Goal: Information Seeking & Learning: Find specific fact

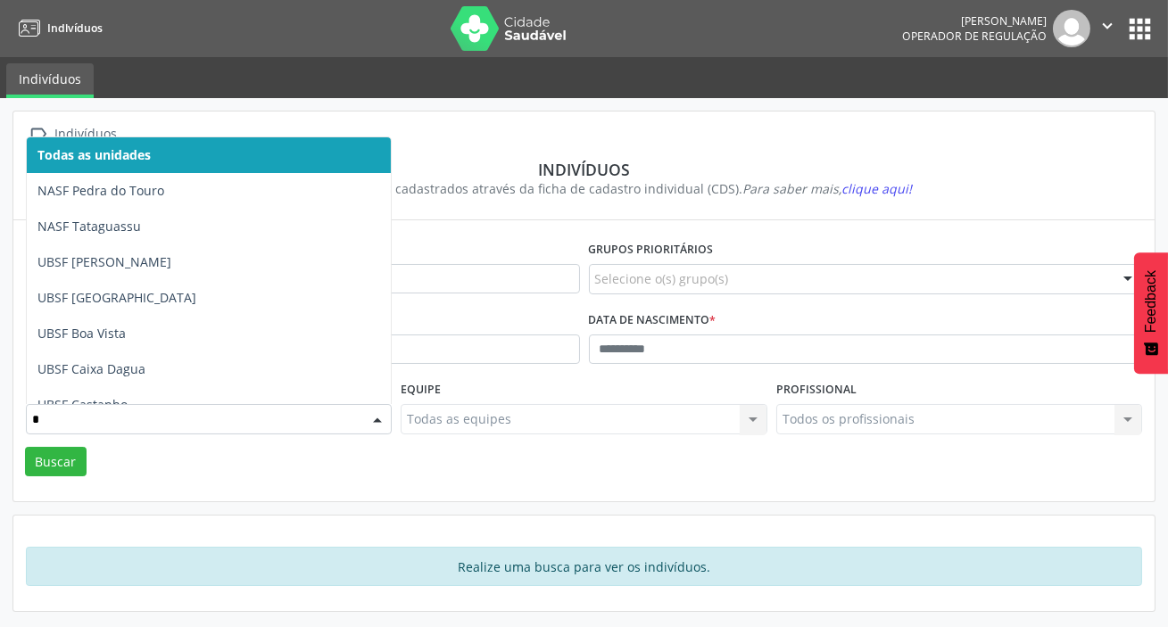
type input "**"
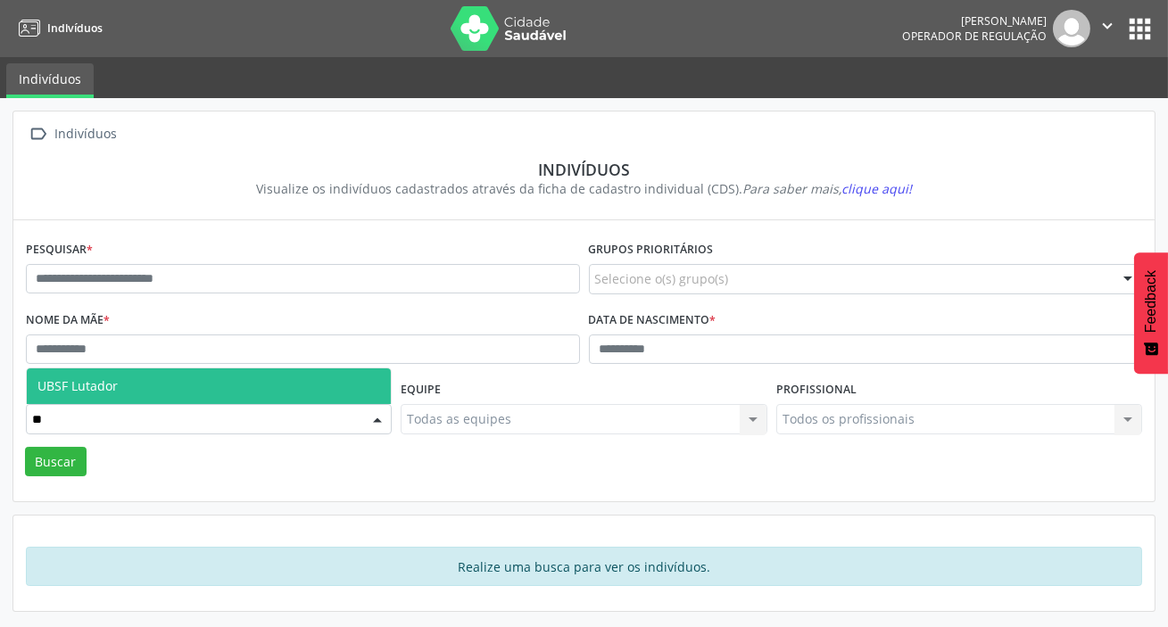
click at [138, 396] on span "UBSF Lutador" at bounding box center [209, 386] width 364 height 36
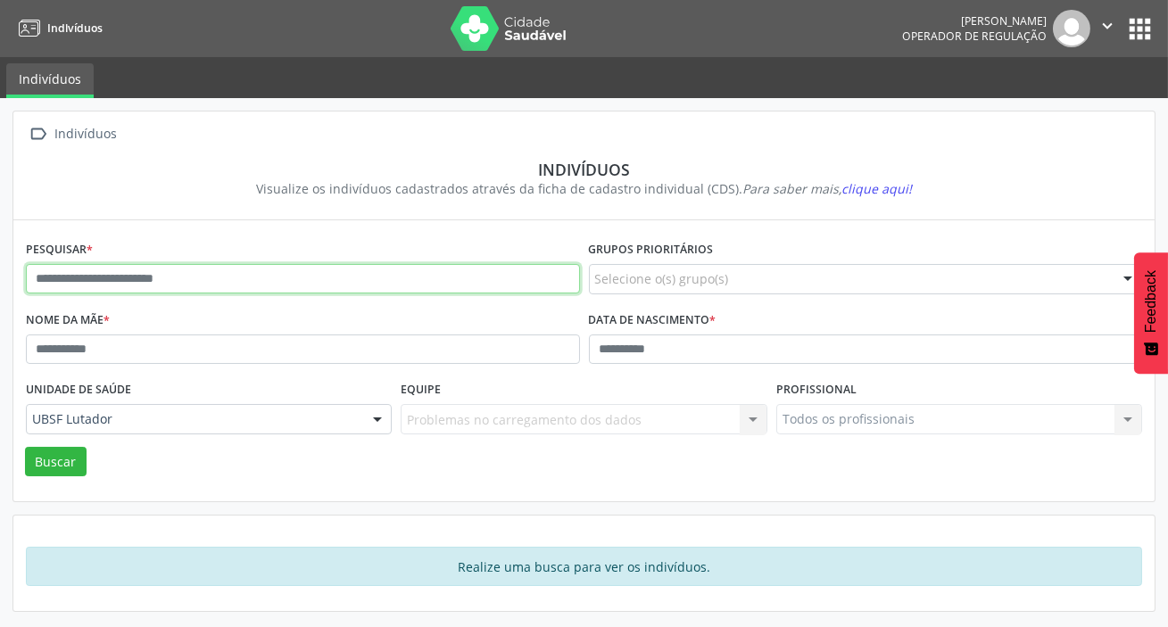
click at [196, 277] on input "text" at bounding box center [303, 279] width 554 height 30
type input "**********"
click at [25, 447] on button "Buscar" at bounding box center [56, 462] width 62 height 30
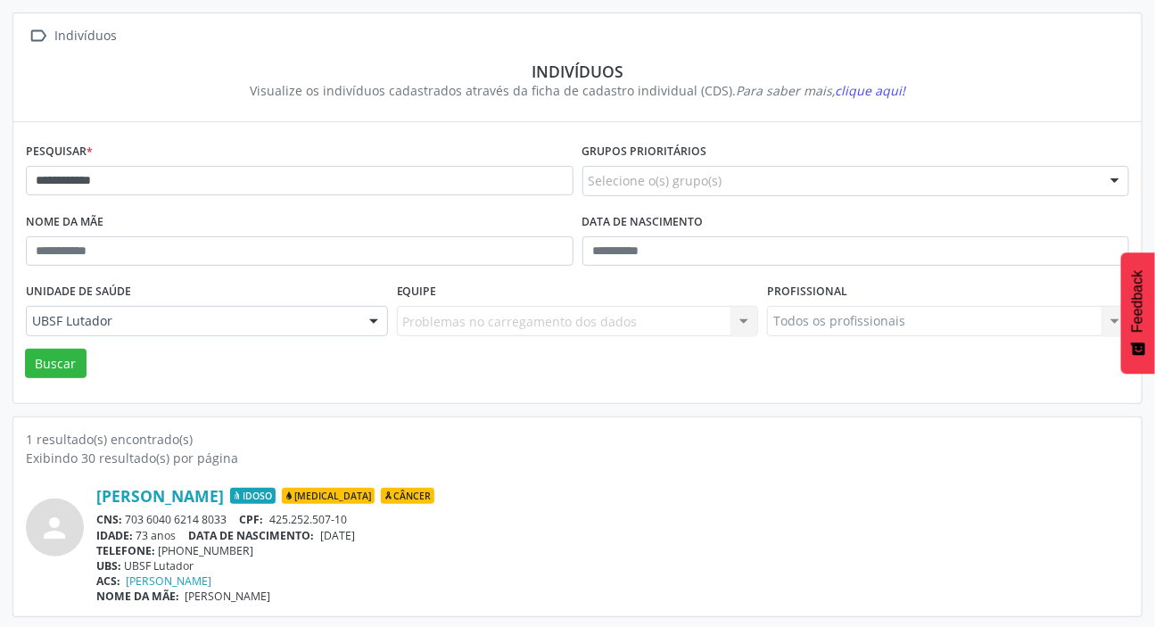
scroll to position [99, 0]
drag, startPoint x: 127, startPoint y: 516, endPoint x: 230, endPoint y: 517, distance: 103.5
click at [230, 517] on div "CNS: 703 6040 6214 8033 CPF: 425.252.507-10" at bounding box center [612, 518] width 1033 height 15
copy div "703 6040 6214 8033"
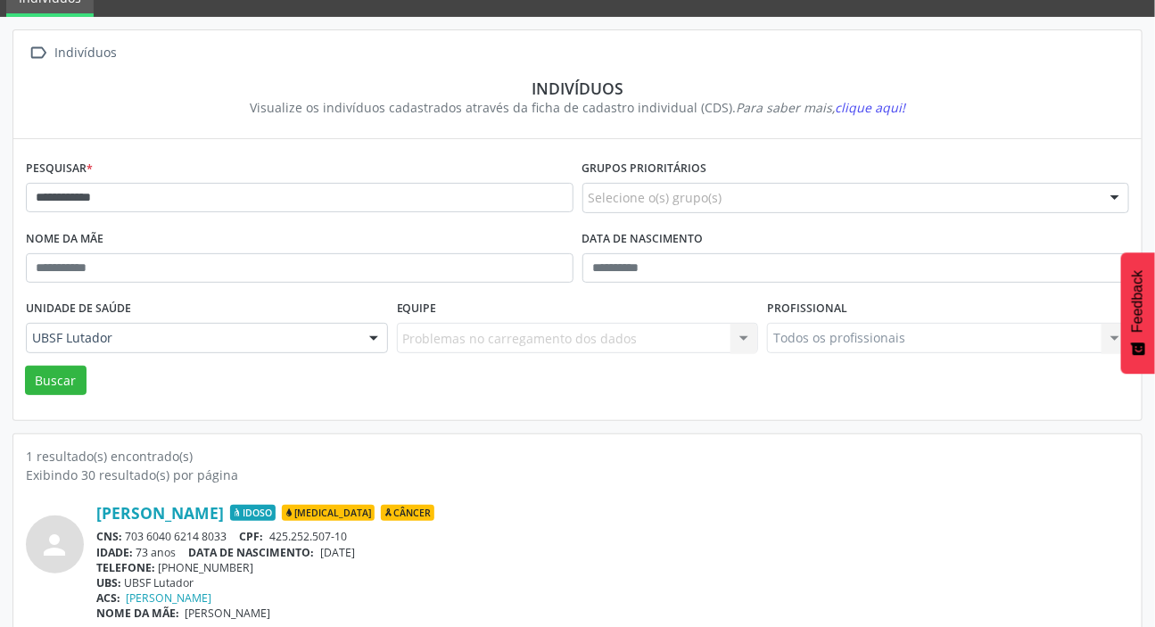
scroll to position [0, 0]
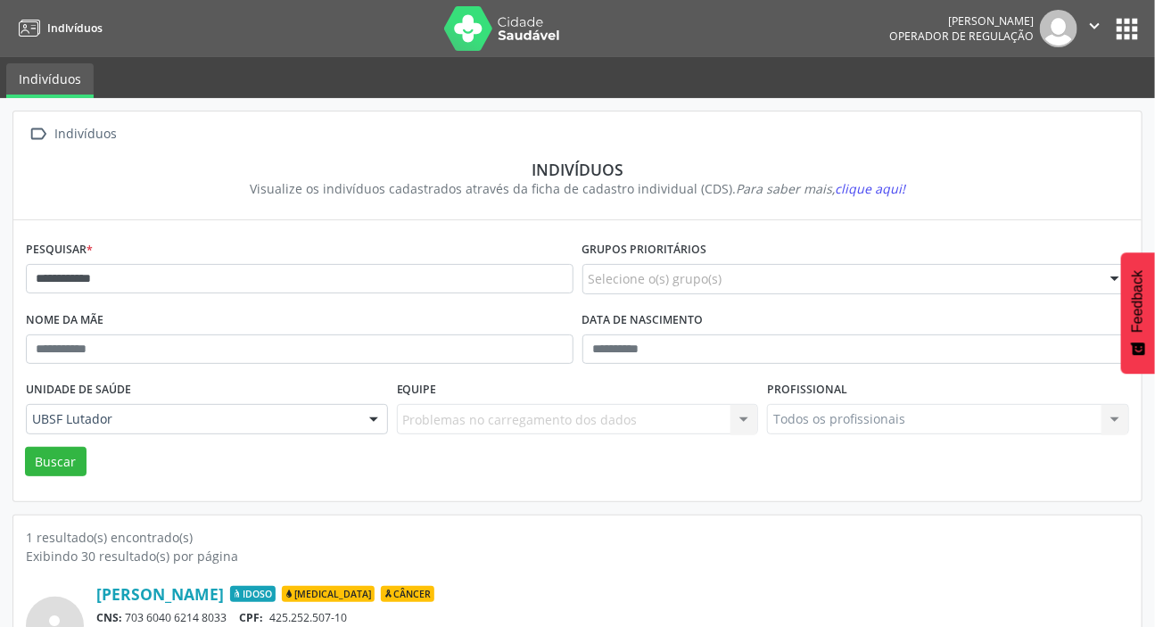
click at [1130, 30] on button "apps" at bounding box center [1127, 28] width 31 height 31
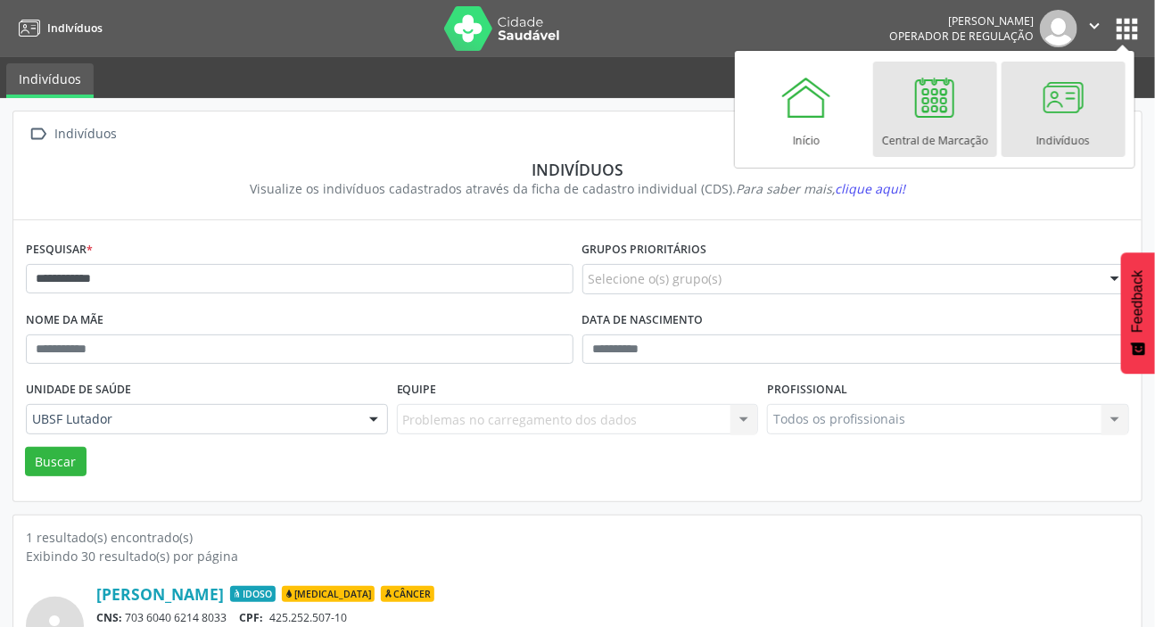
click at [926, 122] on div at bounding box center [935, 97] width 54 height 54
